Goal: Task Accomplishment & Management: Manage account settings

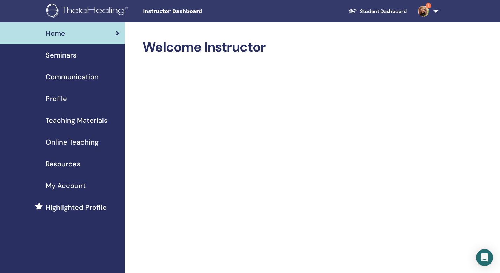
click at [424, 8] on img at bounding box center [423, 11] width 11 height 11
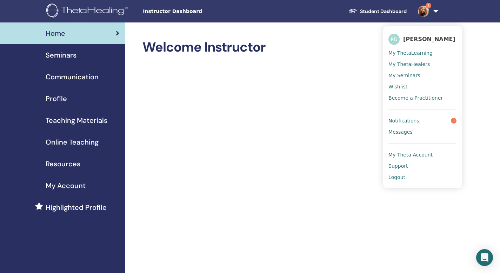
click at [411, 120] on span "Notifications" at bounding box center [403, 121] width 31 height 6
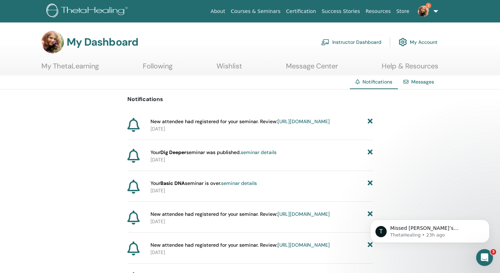
click at [207, 120] on span "New attendee had registered for your seminar. Review: https://member.thetaheali…" at bounding box center [239, 121] width 179 height 7
click at [277, 125] on link "https://member.thetahealing.com/instructor/seminar/375081/attendees" at bounding box center [303, 121] width 52 height 6
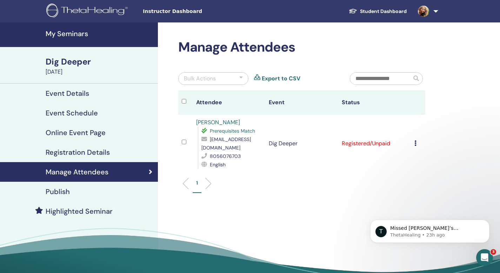
click at [415, 140] on icon at bounding box center [415, 143] width 2 height 6
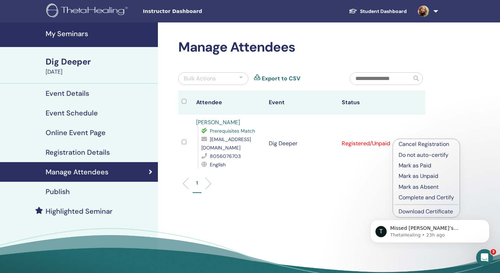
click at [366, 139] on td "Registered/Unpaid" at bounding box center [374, 144] width 73 height 58
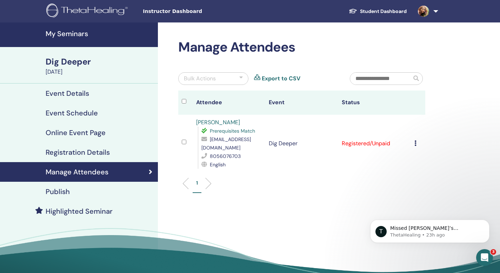
click at [366, 139] on td "Registered/Unpaid" at bounding box center [374, 144] width 73 height 58
click at [348, 142] on td "Registered/Unpaid" at bounding box center [374, 144] width 73 height 58
click at [415, 140] on icon at bounding box center [415, 143] width 2 height 6
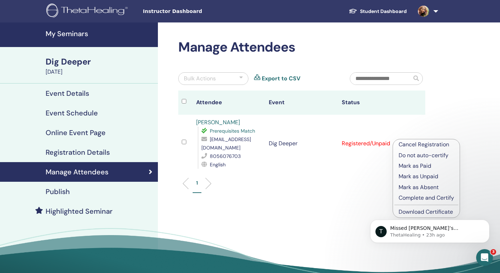
click at [412, 163] on p "Mark as Paid" at bounding box center [425, 166] width 55 height 8
